Goal: Information Seeking & Learning: Check status

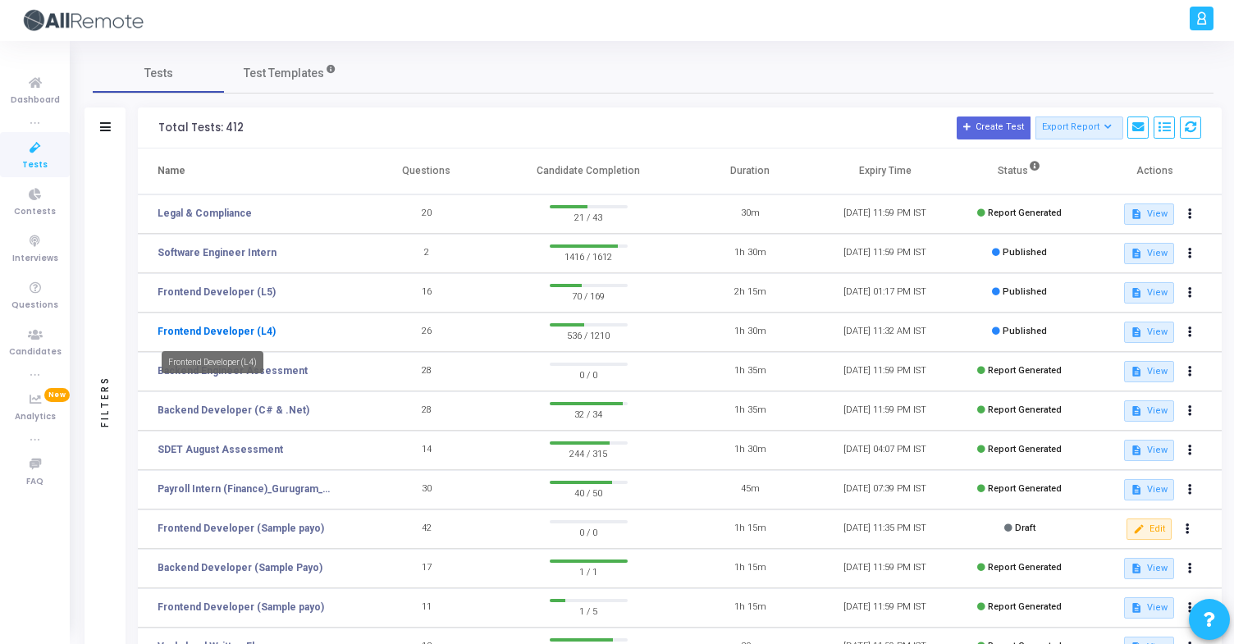
click at [254, 338] on link "Frontend Developer (L4)" at bounding box center [217, 331] width 118 height 15
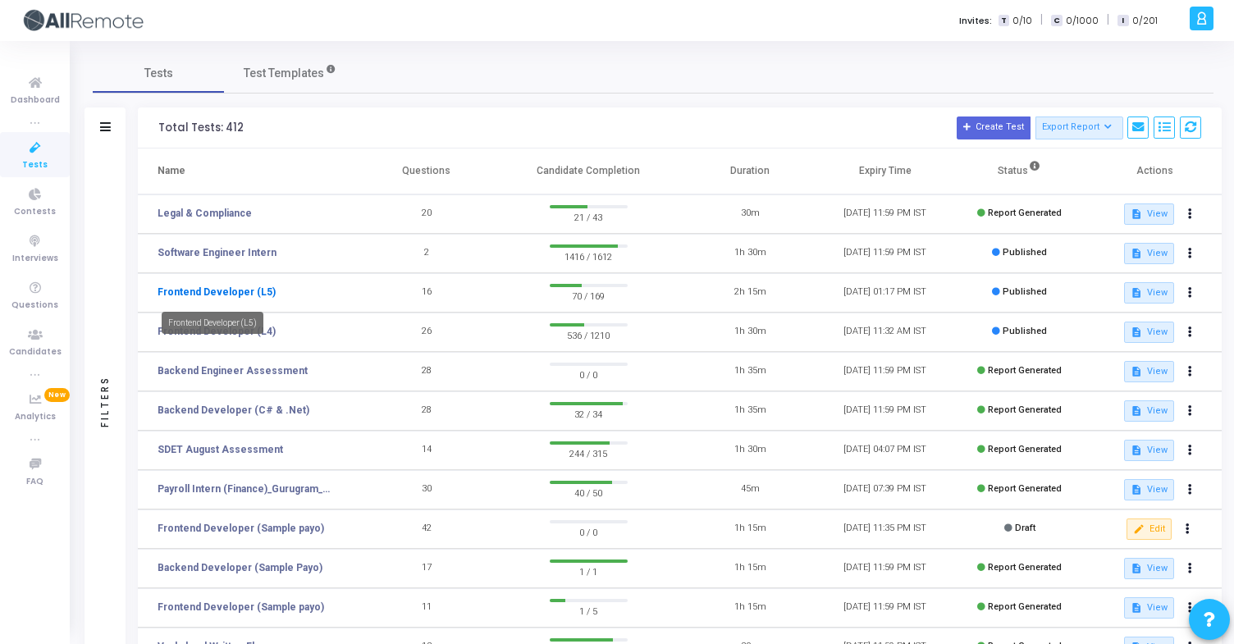
click at [252, 294] on link "Frontend Developer (L5)" at bounding box center [217, 292] width 118 height 15
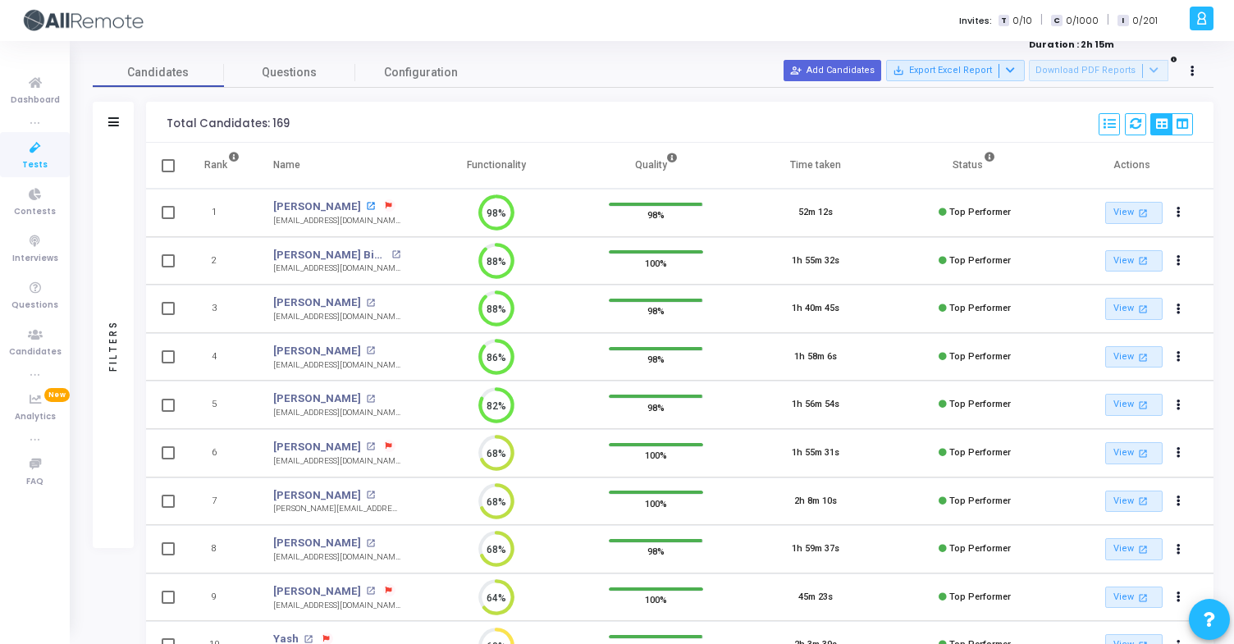
click at [366, 202] on mat-icon "open_in_new" at bounding box center [370, 206] width 9 height 9
click at [391, 255] on mat-icon "open_in_new" at bounding box center [395, 254] width 9 height 9
click at [366, 303] on mat-icon "open_in_new" at bounding box center [370, 303] width 9 height 9
click at [375, 347] on mat-icon "open_in_new" at bounding box center [370, 350] width 9 height 9
click at [366, 400] on mat-icon "open_in_new" at bounding box center [370, 399] width 9 height 9
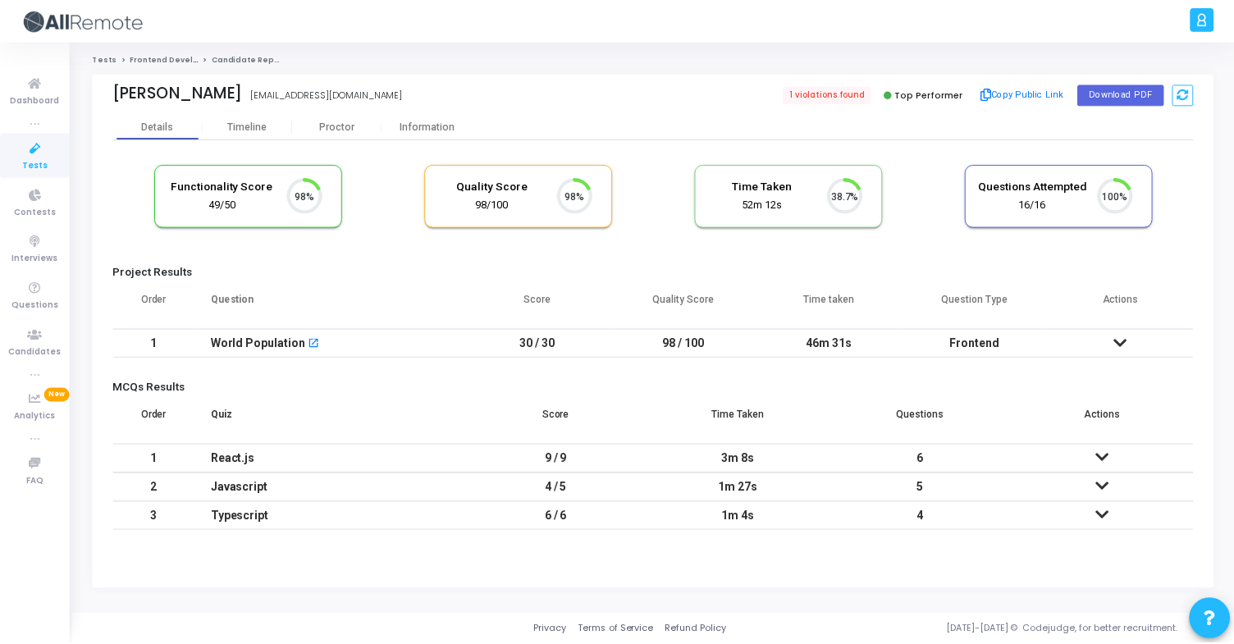
scroll to position [34, 42]
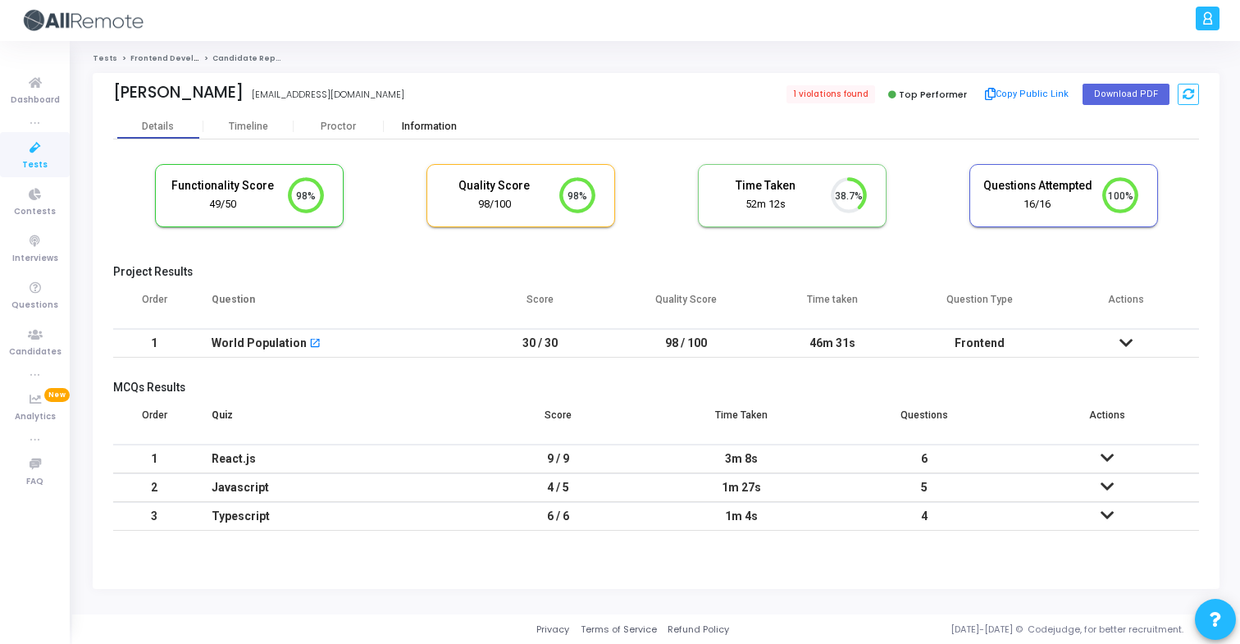
click at [444, 122] on div "Information" at bounding box center [429, 127] width 90 height 12
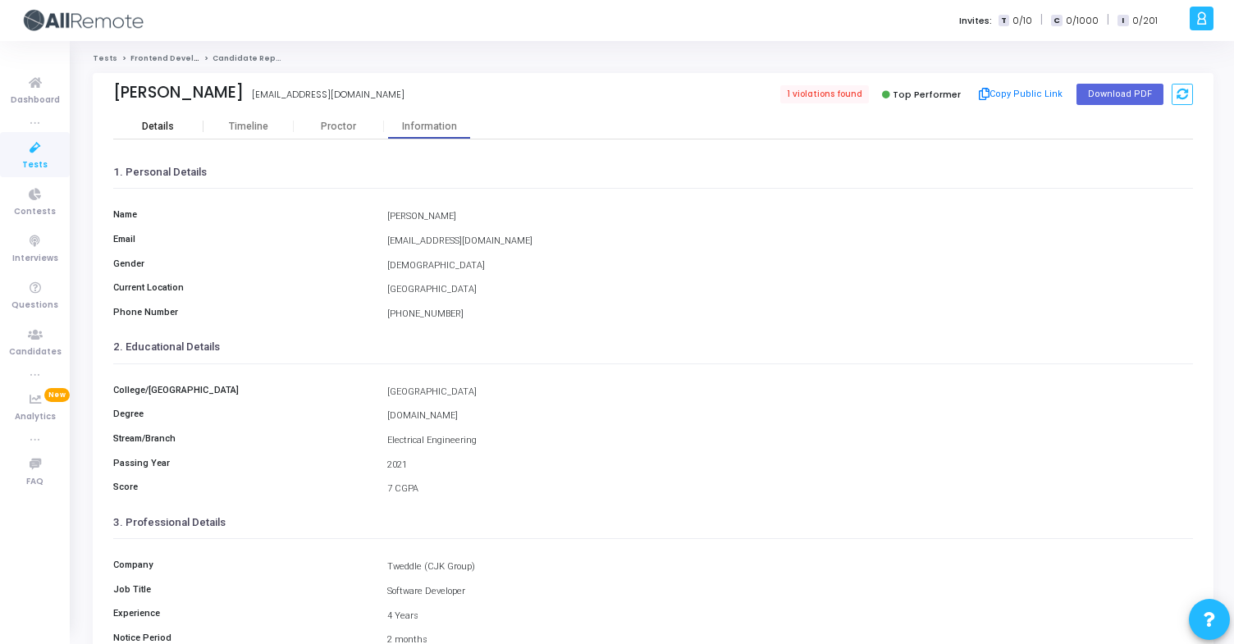
click at [187, 116] on div "Details" at bounding box center [158, 126] width 90 height 25
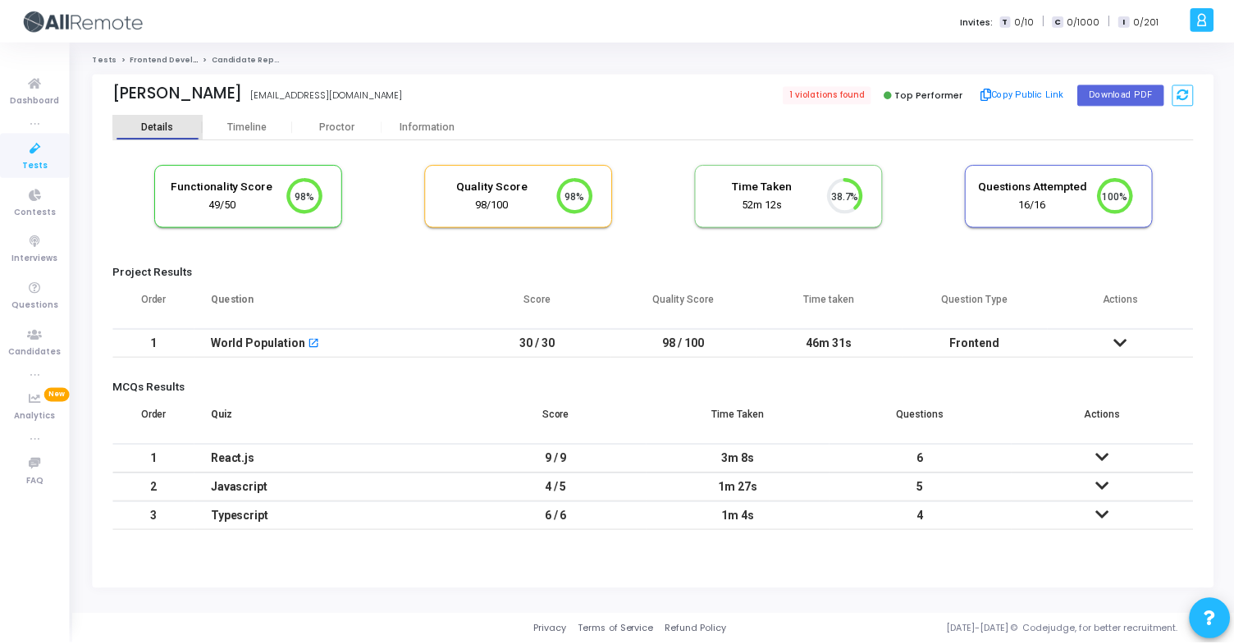
scroll to position [34, 42]
click at [448, 130] on div "Information" at bounding box center [429, 127] width 90 height 12
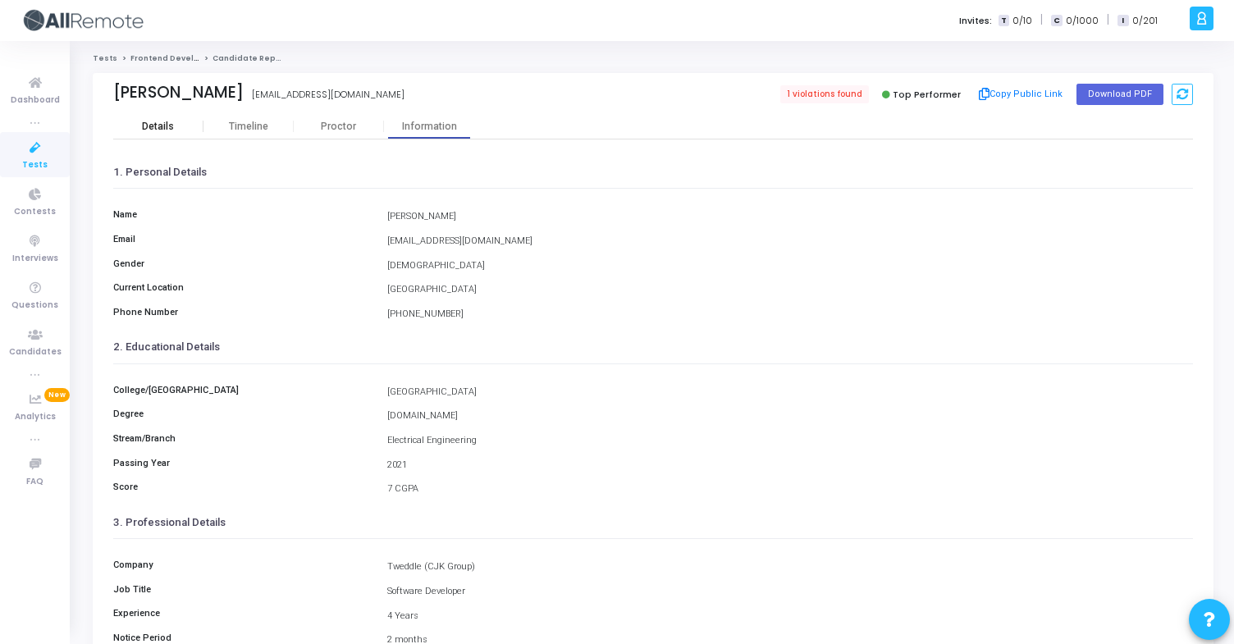
click at [177, 117] on div "Details" at bounding box center [158, 126] width 90 height 25
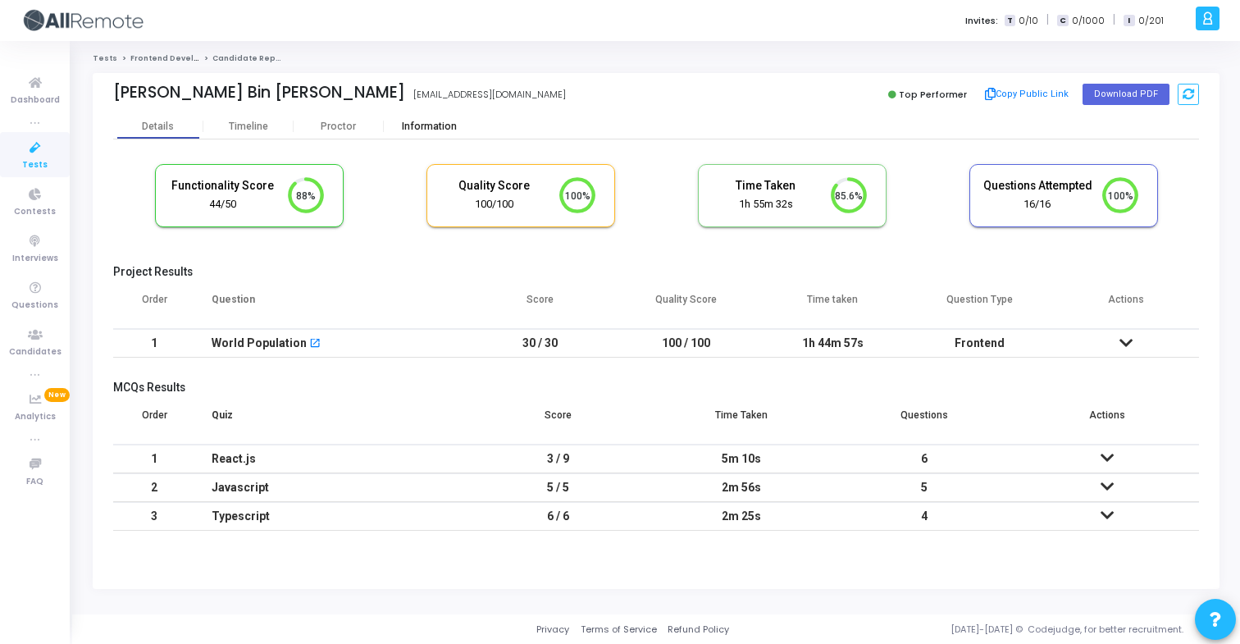
click at [438, 121] on div "Information" at bounding box center [429, 127] width 90 height 12
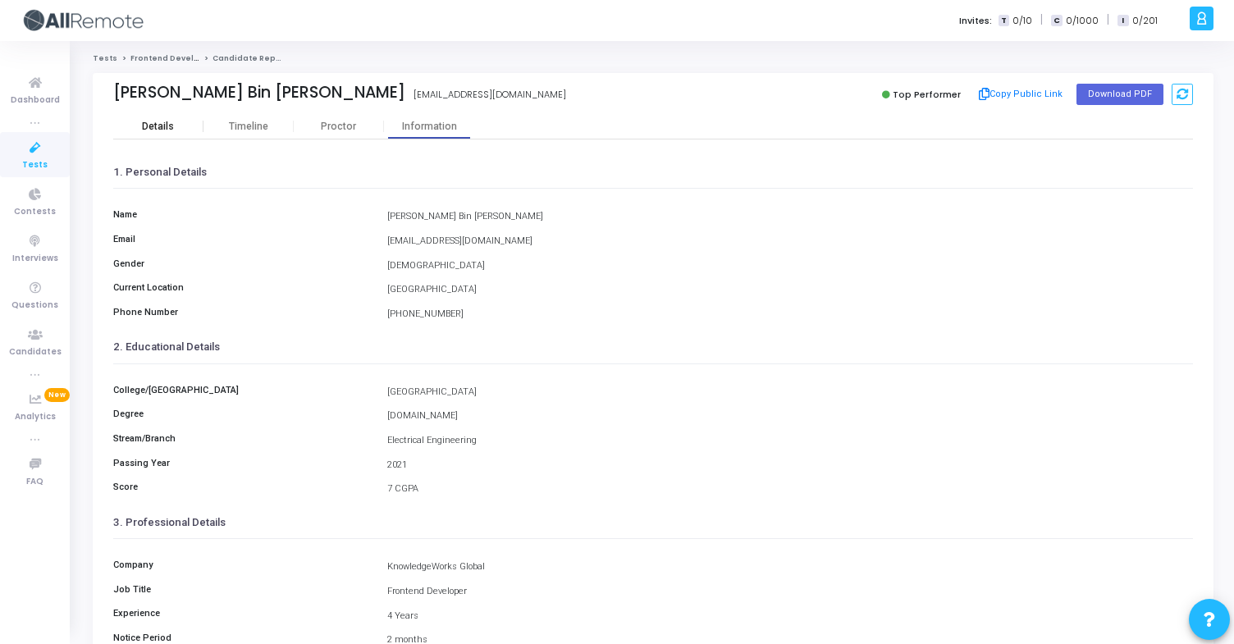
click at [173, 114] on div "Details" at bounding box center [158, 126] width 90 height 25
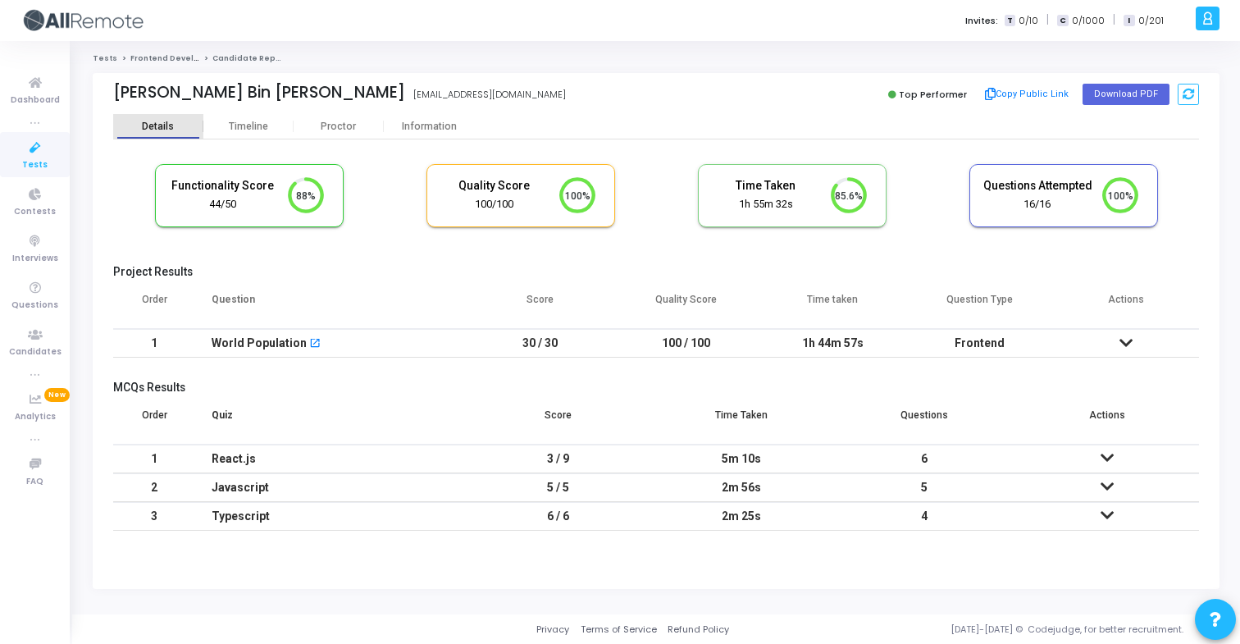
scroll to position [34, 42]
click at [442, 125] on div "Information" at bounding box center [429, 127] width 90 height 12
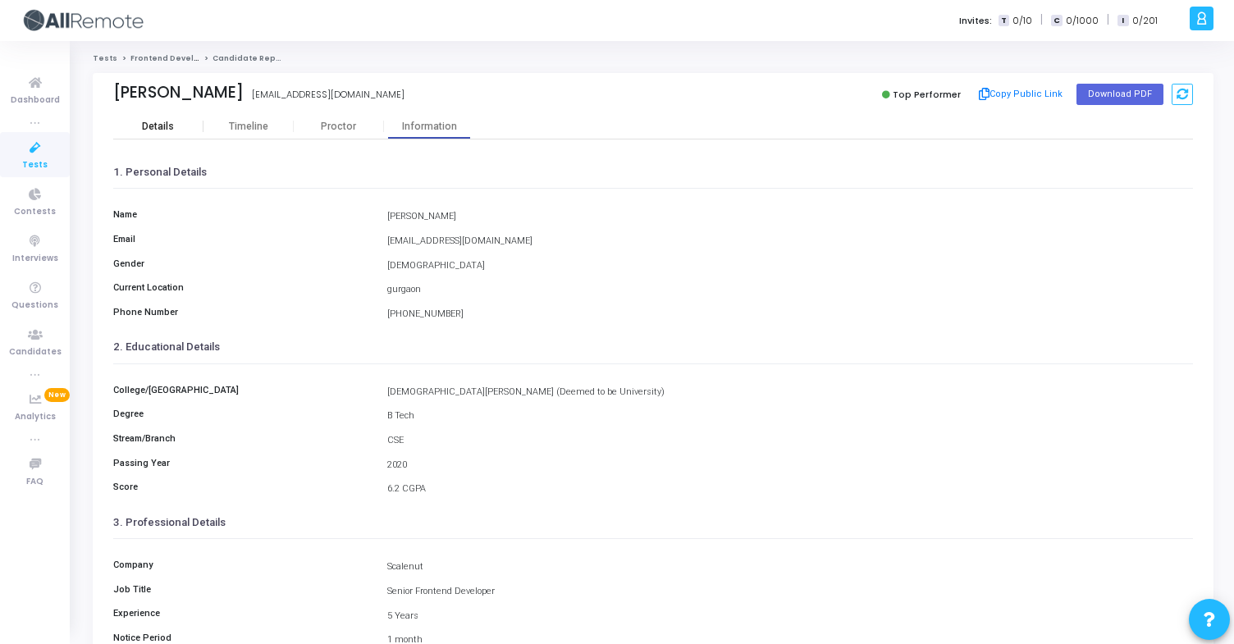
click at [184, 134] on div "Details" at bounding box center [158, 126] width 90 height 25
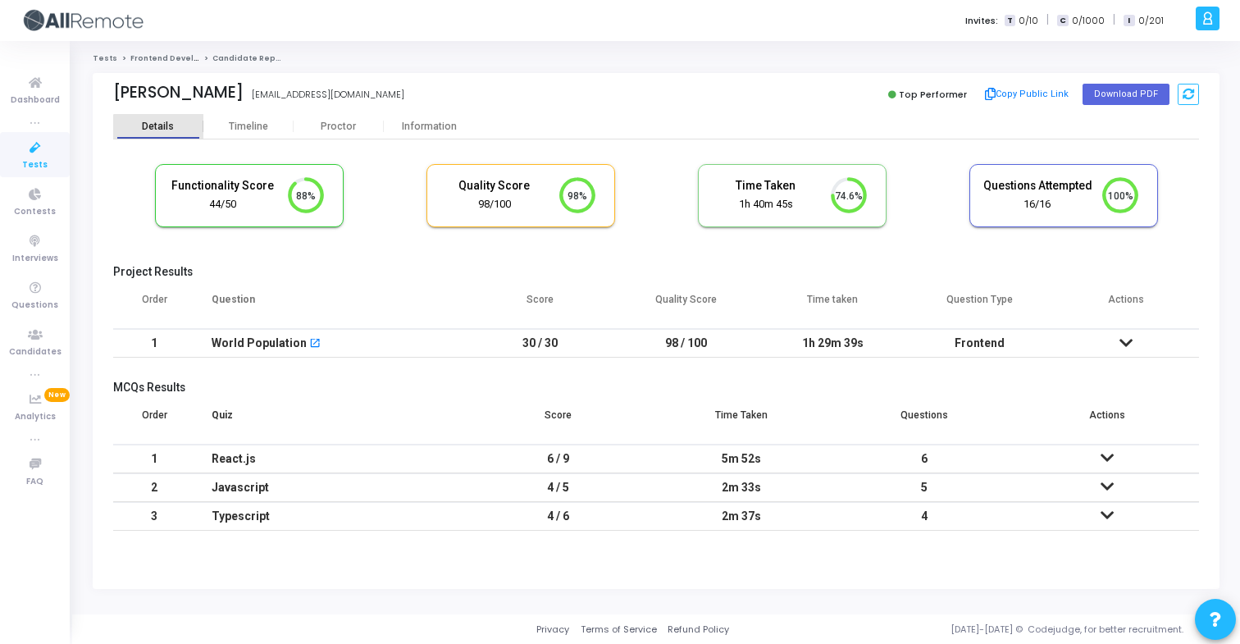
scroll to position [34, 42]
click at [435, 134] on div "Information" at bounding box center [429, 126] width 90 height 25
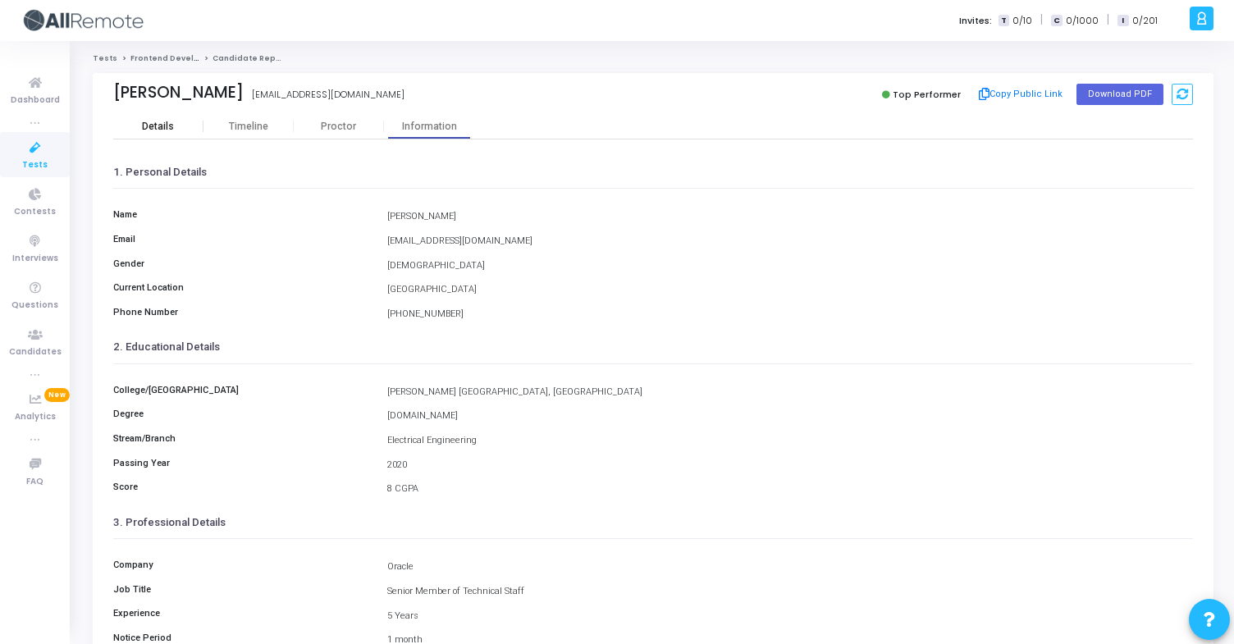
click at [192, 121] on div "Details" at bounding box center [158, 127] width 90 height 12
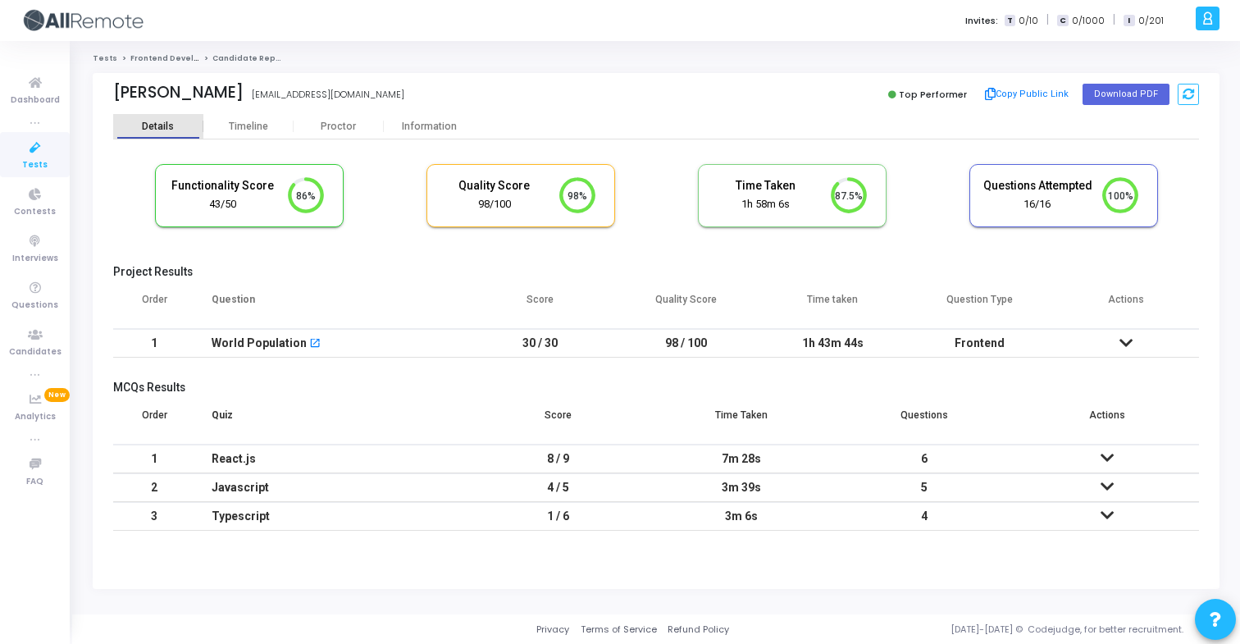
scroll to position [7, 7]
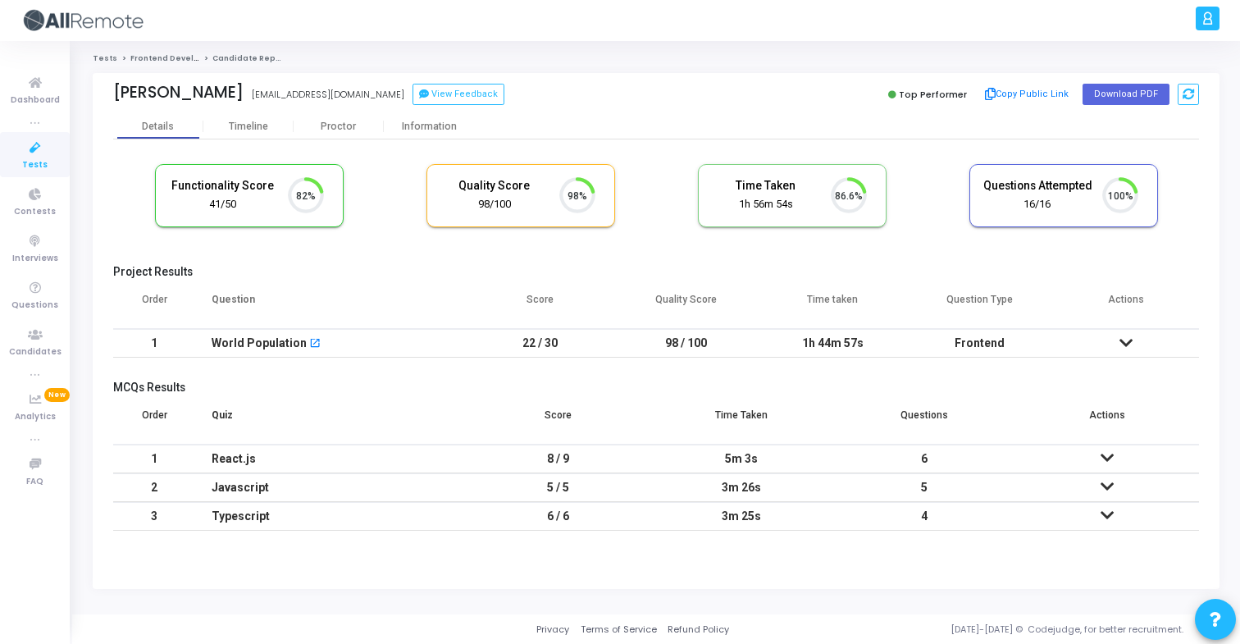
scroll to position [34, 42]
click at [443, 139] on div "Information" at bounding box center [429, 126] width 90 height 25
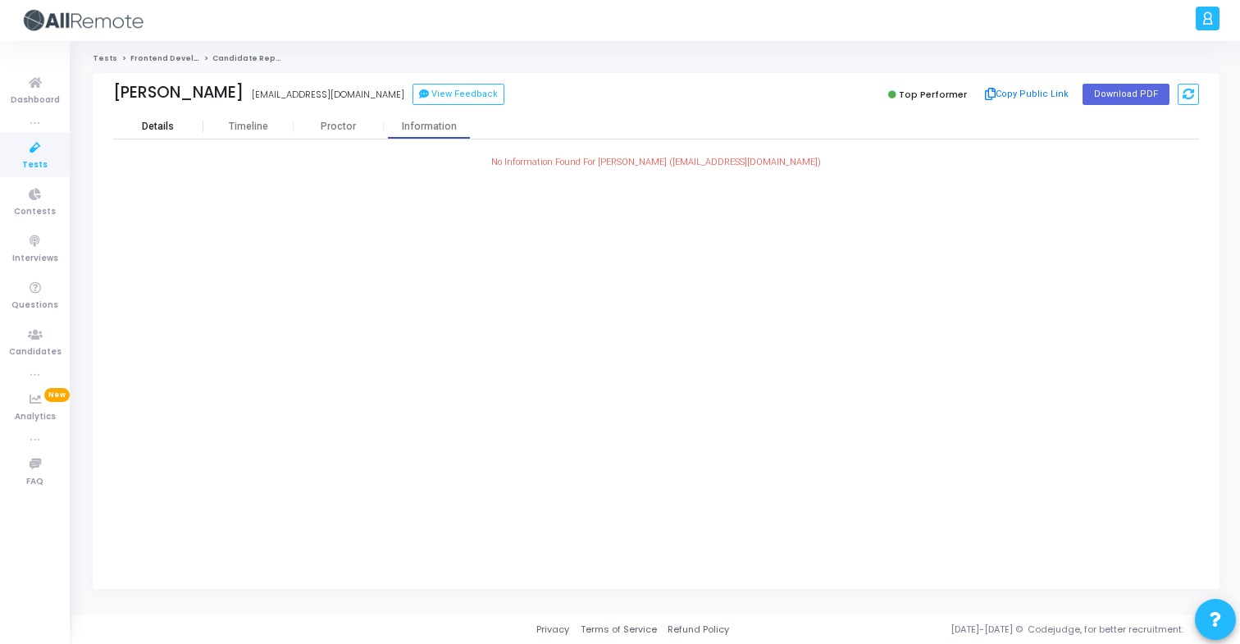
click at [189, 116] on div "Details" at bounding box center [158, 126] width 90 height 25
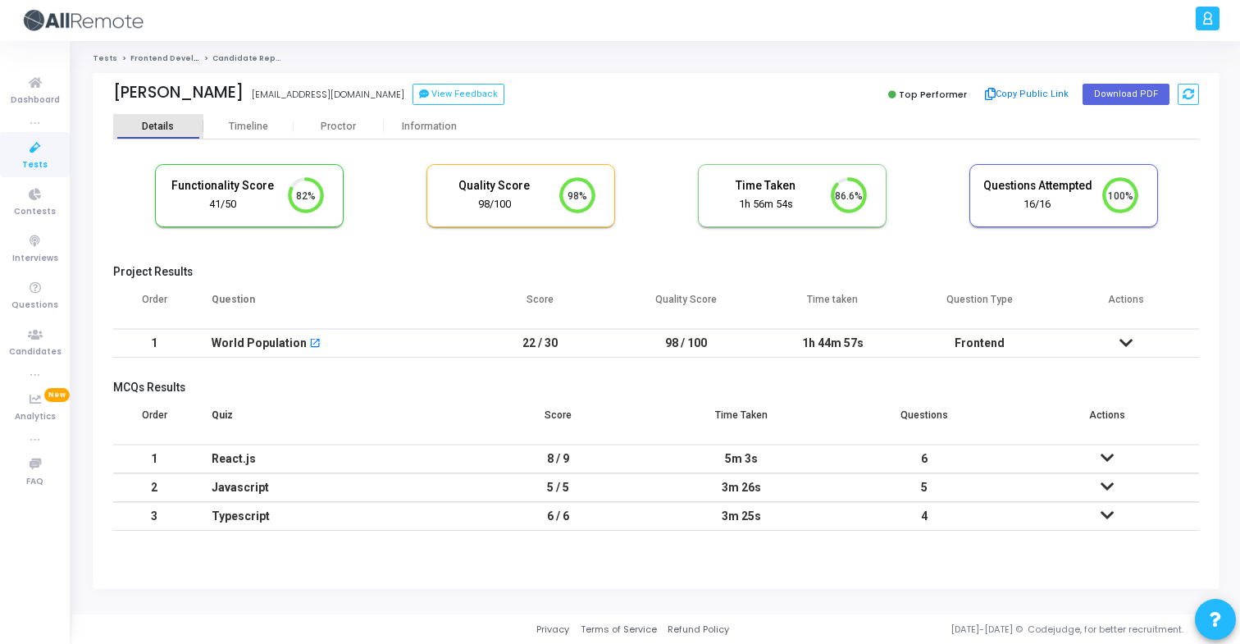
scroll to position [34, 42]
